Goal: Information Seeking & Learning: Find specific fact

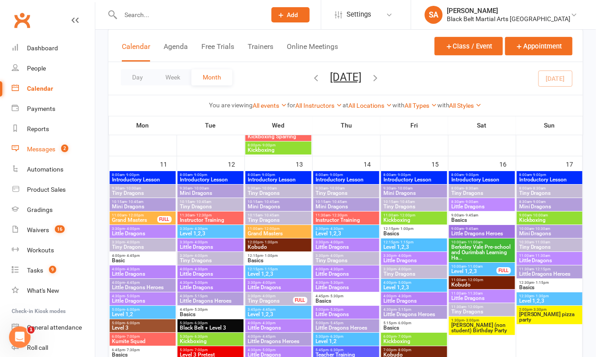
click at [58, 151] on count-badge "2" at bounding box center [63, 149] width 12 height 7
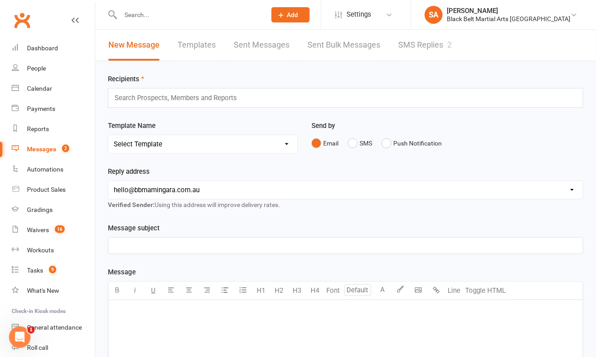
click at [406, 48] on link "SMS Replies 2" at bounding box center [425, 45] width 54 height 31
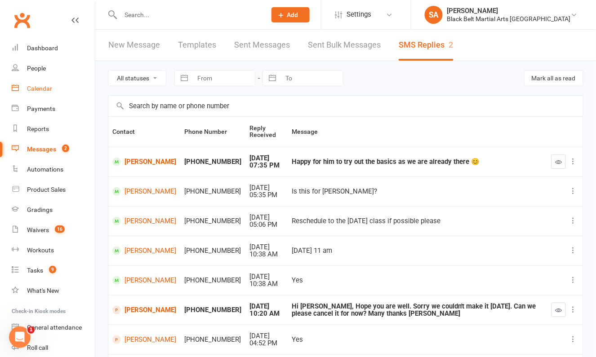
click at [40, 92] on div "Calendar" at bounding box center [39, 88] width 25 height 7
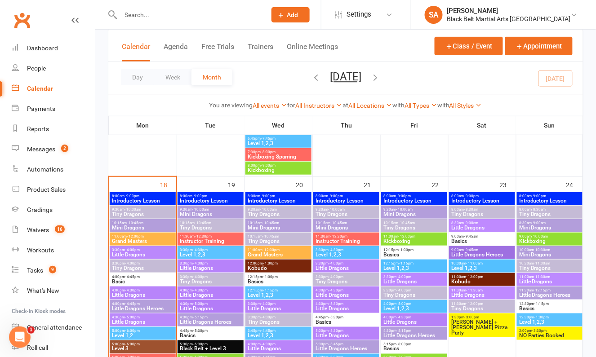
scroll to position [994, 0]
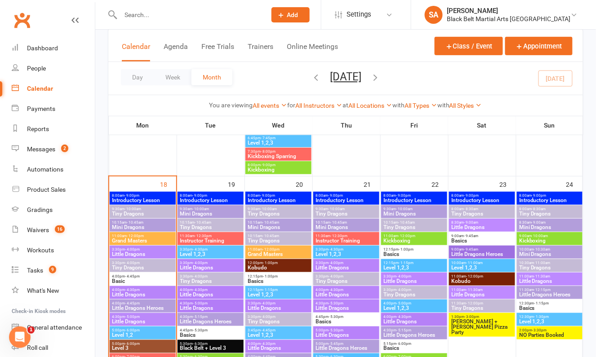
click at [128, 280] on span "Basic" at bounding box center [142, 281] width 62 height 5
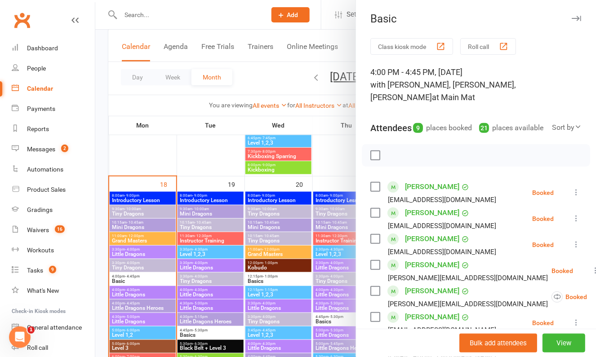
scroll to position [256, 0]
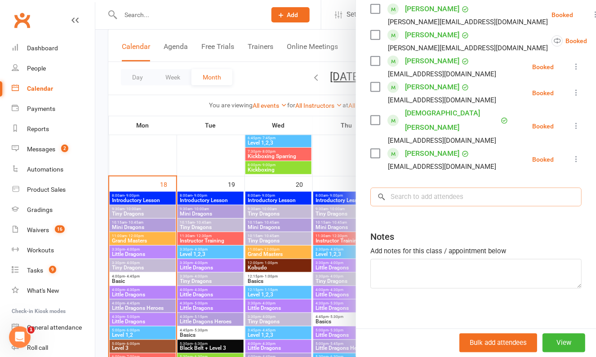
click at [429, 199] on input "search" at bounding box center [475, 197] width 211 height 19
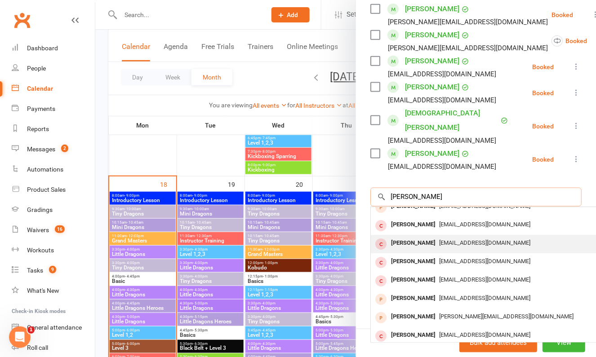
scroll to position [0, 0]
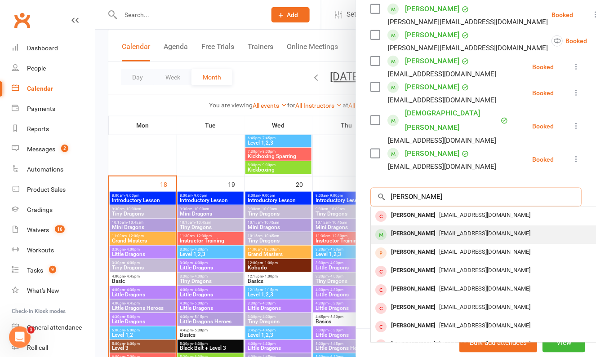
type input "isaac Bard"
click at [429, 232] on div "Isaac Bardsley" at bounding box center [413, 234] width 52 height 13
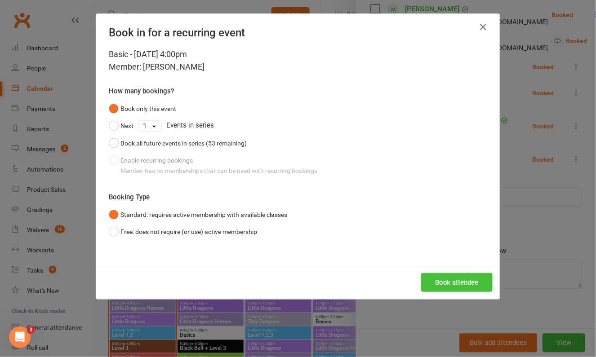
click at [437, 280] on button "Book attendee" at bounding box center [456, 282] width 71 height 19
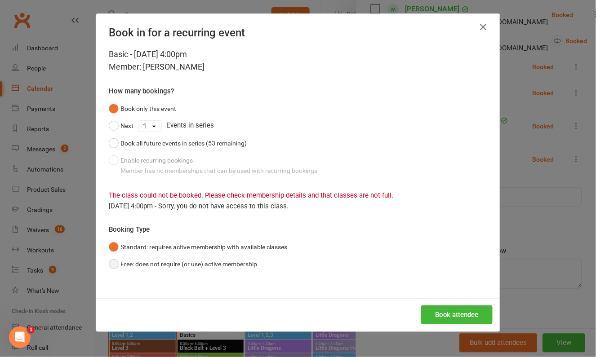
click at [207, 267] on button "Free: does not require (or use) active membership" at bounding box center [183, 264] width 148 height 17
click at [445, 309] on button "Book attendee" at bounding box center [456, 315] width 71 height 19
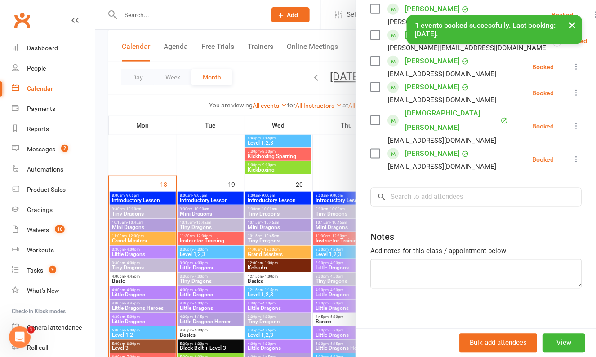
scroll to position [282, 0]
click at [26, 90] on link "Calendar" at bounding box center [53, 89] width 83 height 20
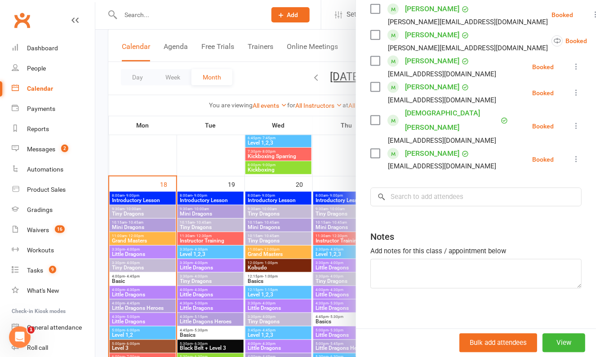
click at [167, 134] on div at bounding box center [345, 178] width 501 height 357
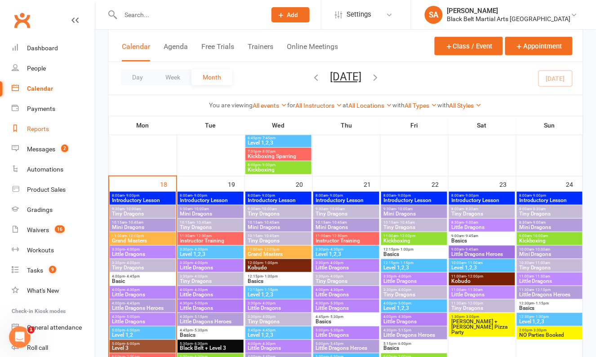
click at [46, 134] on link "Reports" at bounding box center [53, 129] width 83 height 20
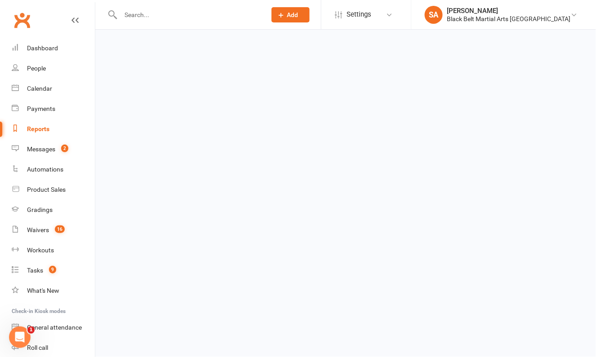
select select "100"
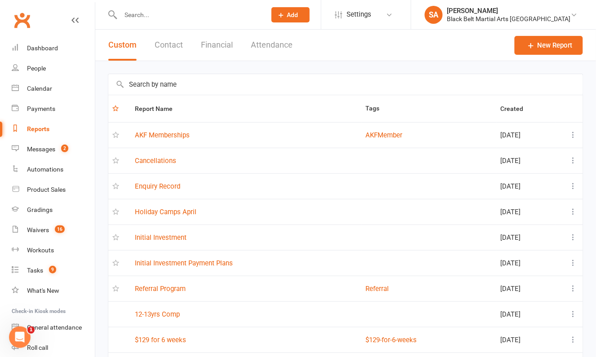
click at [170, 90] on input "text" at bounding box center [345, 84] width 475 height 21
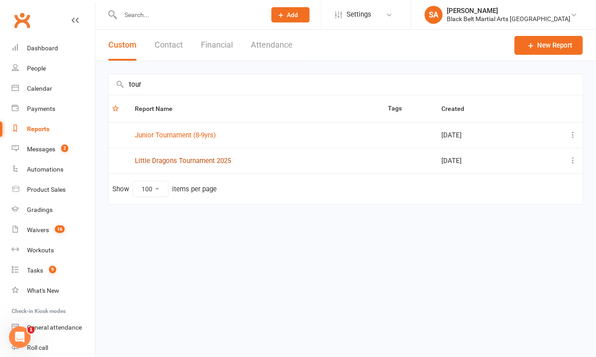
type input "tour"
click at [189, 163] on link "Little Dragons Tournament 2025" at bounding box center [183, 161] width 96 height 8
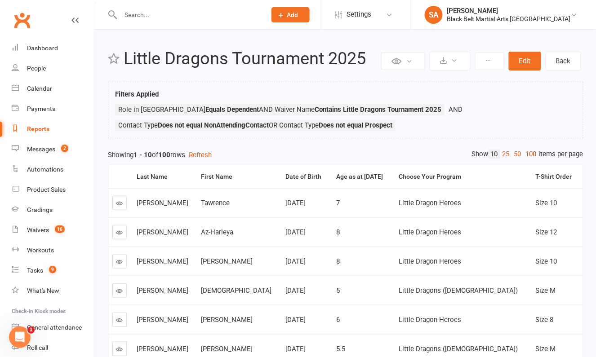
click at [529, 155] on link "100" at bounding box center [531, 154] width 15 height 9
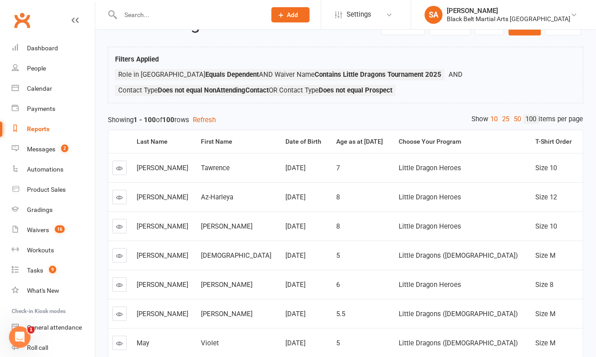
scroll to position [35, 0]
click at [520, 139] on th "Choose Your Program" at bounding box center [463, 142] width 137 height 23
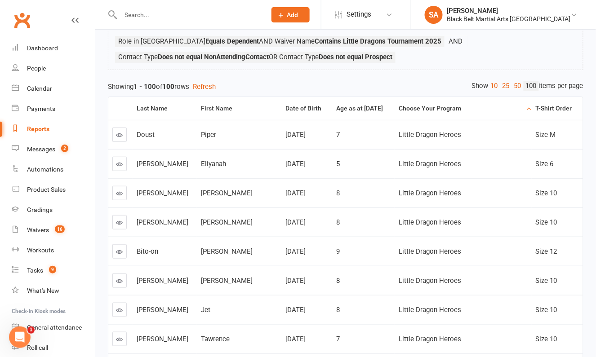
scroll to position [0, 0]
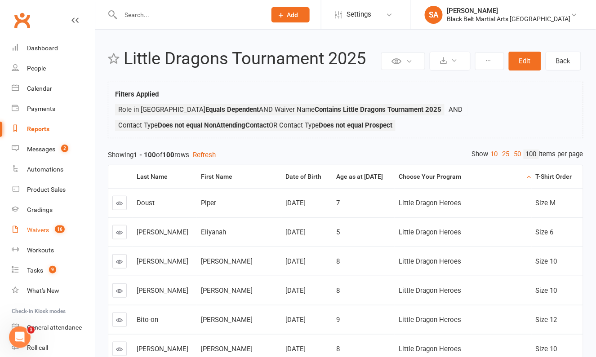
click at [36, 228] on div "Waivers" at bounding box center [38, 229] width 22 height 7
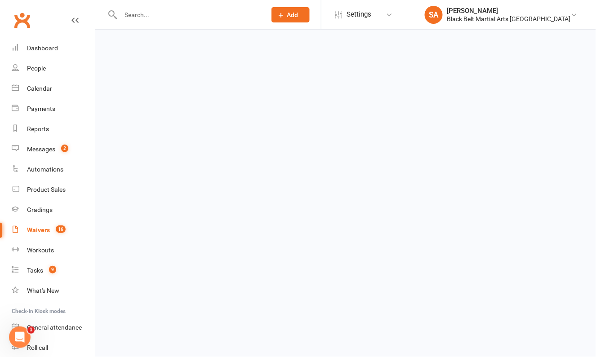
select select "100"
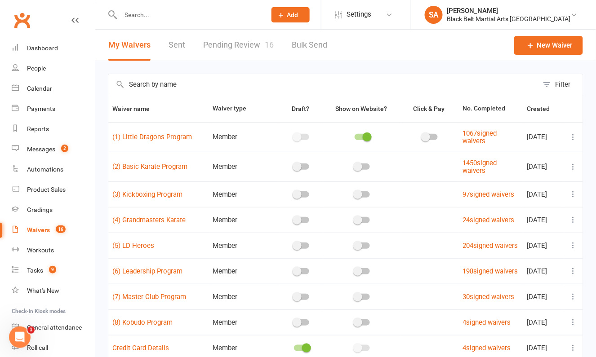
click at [249, 46] on link "Pending Review 16" at bounding box center [238, 45] width 71 height 31
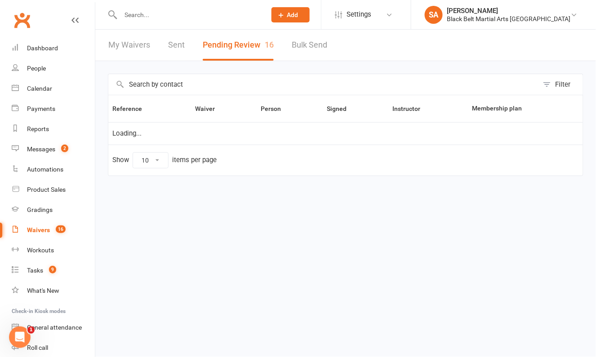
select select "50"
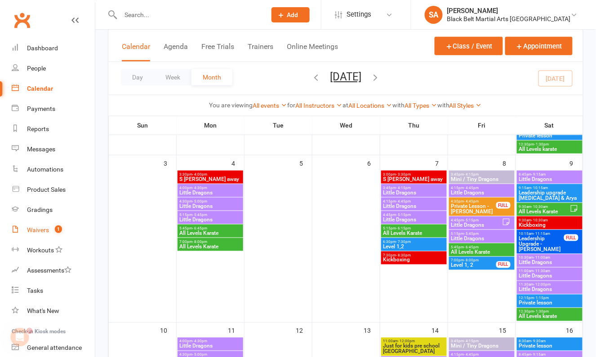
click at [51, 231] on count-badge "1" at bounding box center [56, 229] width 12 height 7
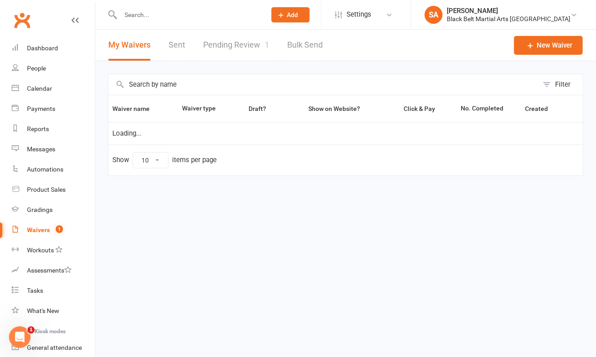
select select "100"
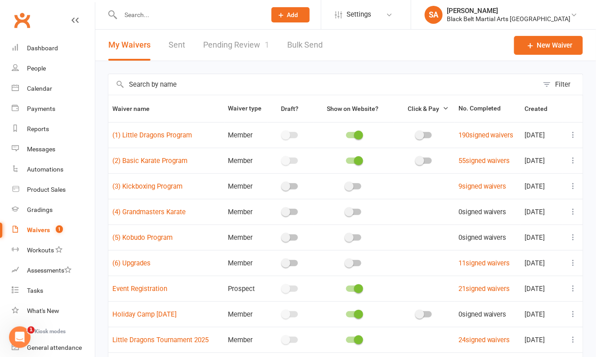
click at [222, 45] on link "Pending Review 1" at bounding box center [236, 45] width 66 height 31
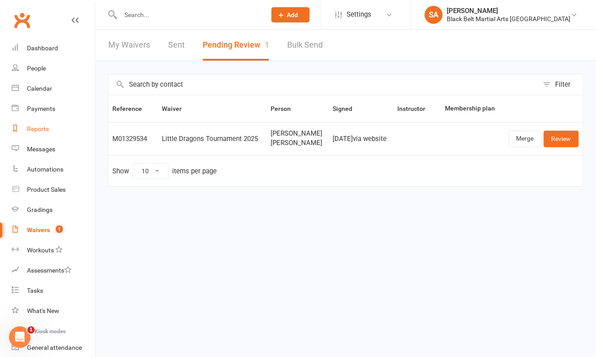
click at [45, 128] on div "Reports" at bounding box center [38, 128] width 22 height 7
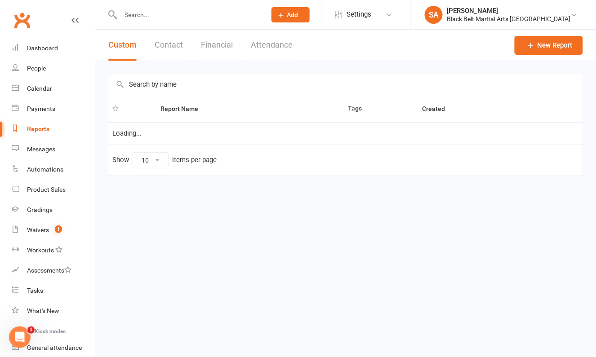
select select "100"
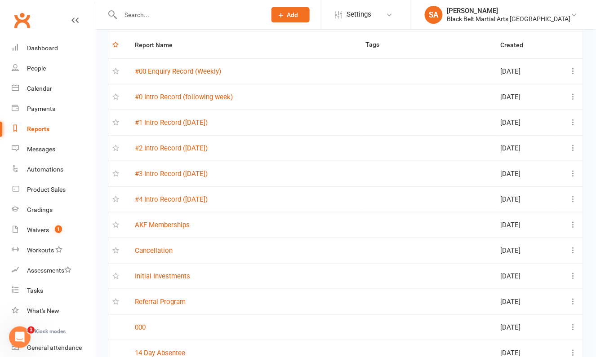
scroll to position [68, 0]
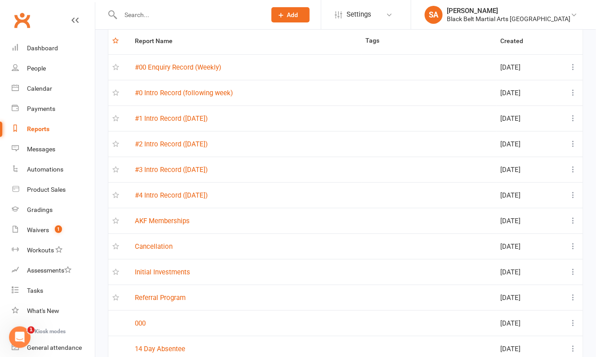
click at [199, 40] on th "Report Name" at bounding box center [246, 40] width 231 height 27
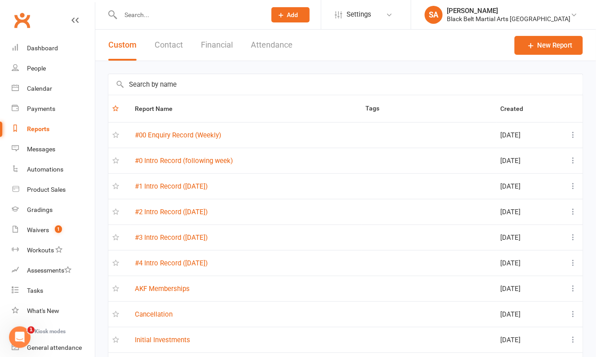
click at [181, 81] on input "text" at bounding box center [345, 84] width 475 height 21
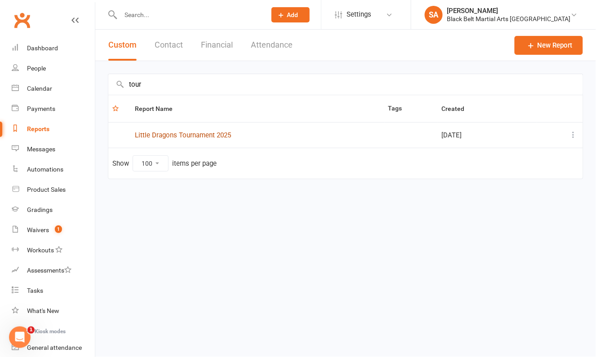
type input "tour"
click at [202, 133] on link "Little Dragons Tournament 2025" at bounding box center [183, 135] width 96 height 8
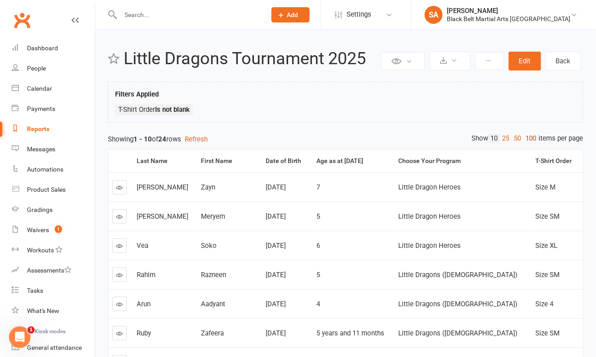
click at [527, 140] on link "100" at bounding box center [531, 138] width 15 height 9
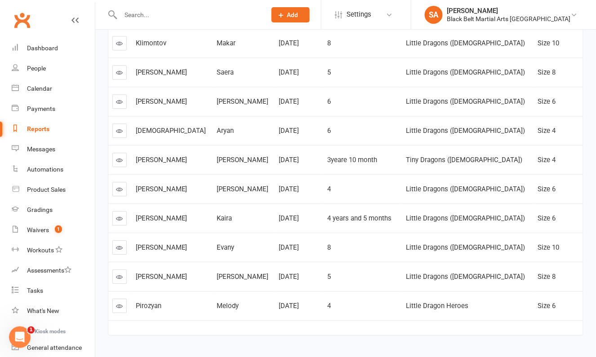
scroll to position [568, 0]
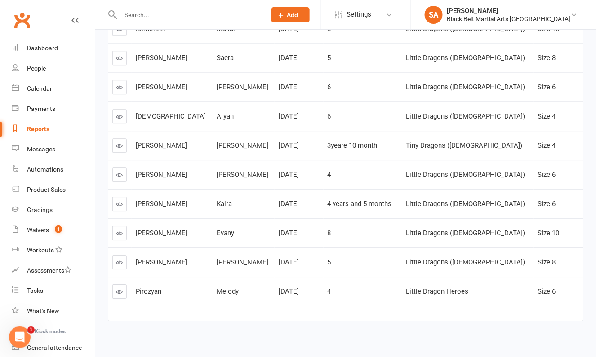
click at [117, 288] on icon at bounding box center [119, 291] width 7 height 7
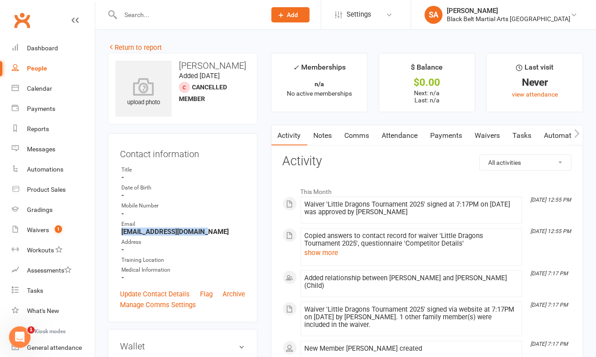
drag, startPoint x: 210, startPoint y: 229, endPoint x: 103, endPoint y: 228, distance: 107.0
copy strong "samira.badrii@gmail.com"
click at [146, 5] on div at bounding box center [184, 14] width 152 height 29
click at [145, 18] on input "text" at bounding box center [189, 15] width 142 height 13
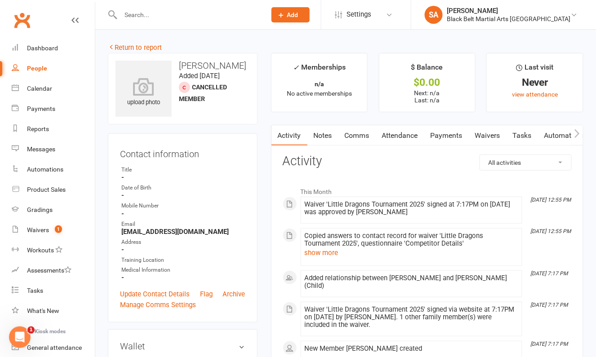
paste input "samira.badrii@gmail.com"
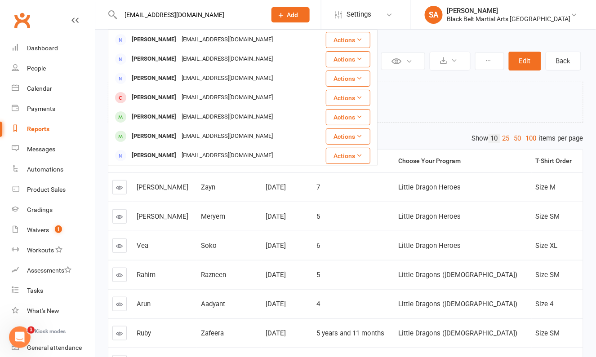
type input "samira.badrii@gmail.com"
click at [231, 227] on td "Meryem" at bounding box center [229, 216] width 64 height 29
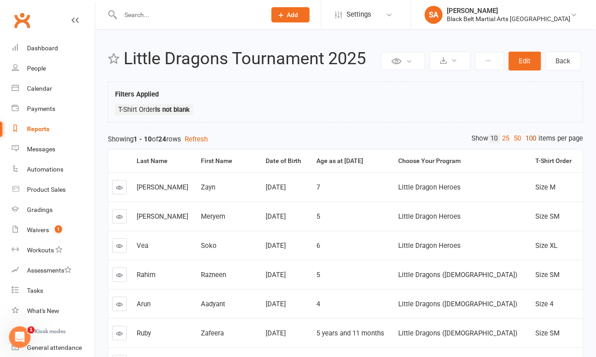
click at [528, 135] on link "100" at bounding box center [531, 138] width 15 height 9
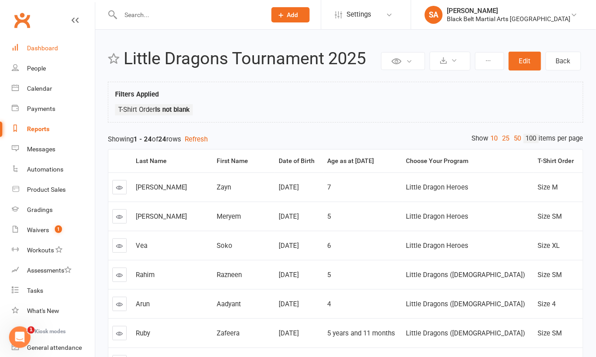
click at [32, 48] on div "Dashboard" at bounding box center [42, 47] width 31 height 7
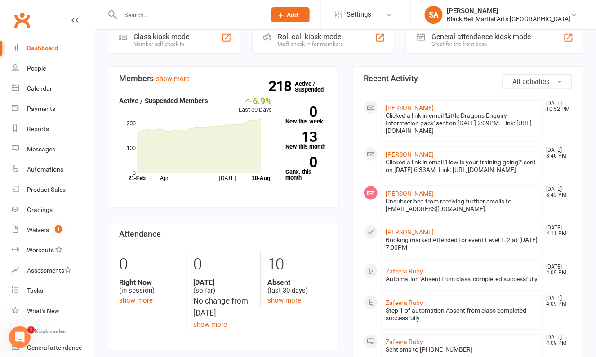
scroll to position [297, 0]
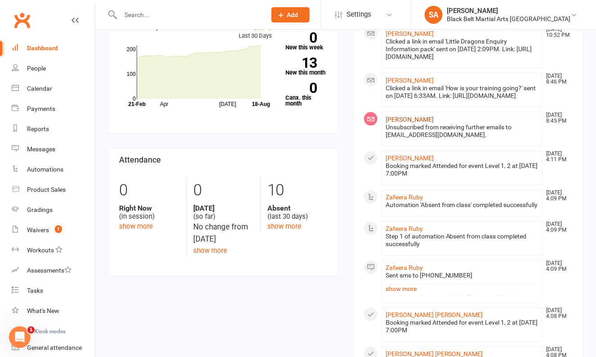
click at [395, 123] on link "Siya Singh" at bounding box center [410, 119] width 48 height 7
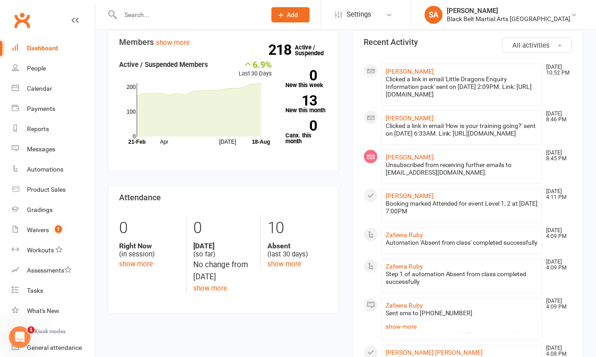
scroll to position [268, 0]
